Goal: Transaction & Acquisition: Purchase product/service

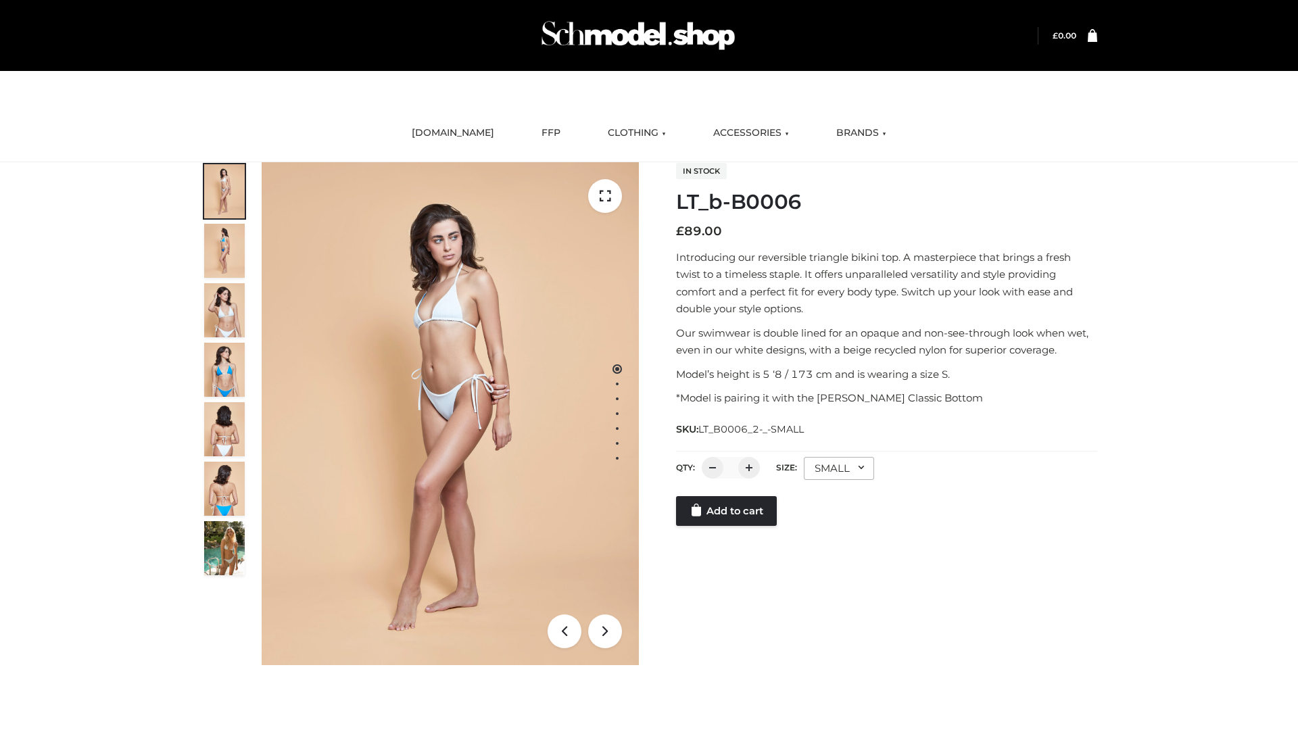
click at [727, 511] on link "Add to cart" at bounding box center [726, 511] width 101 height 30
